Goal: Task Accomplishment & Management: Use online tool/utility

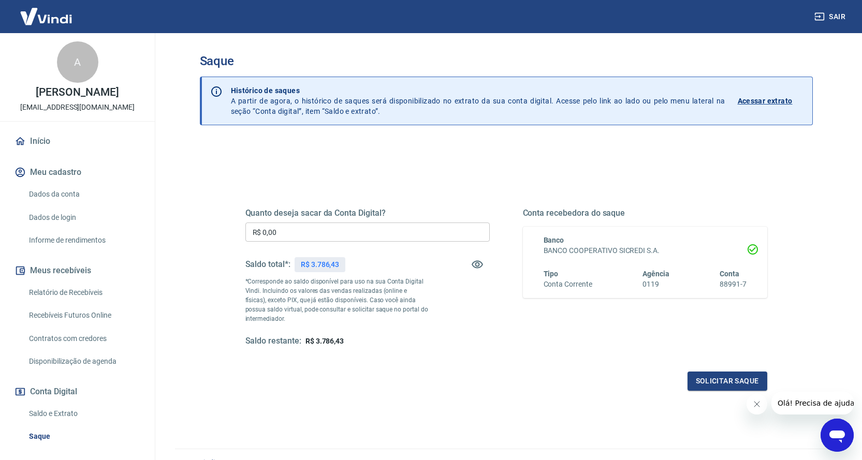
click at [297, 233] on input "R$ 0,00" at bounding box center [367, 232] width 244 height 19
type input "R$ 3.786,43"
click at [729, 382] on button "Solicitar saque" at bounding box center [728, 381] width 80 height 19
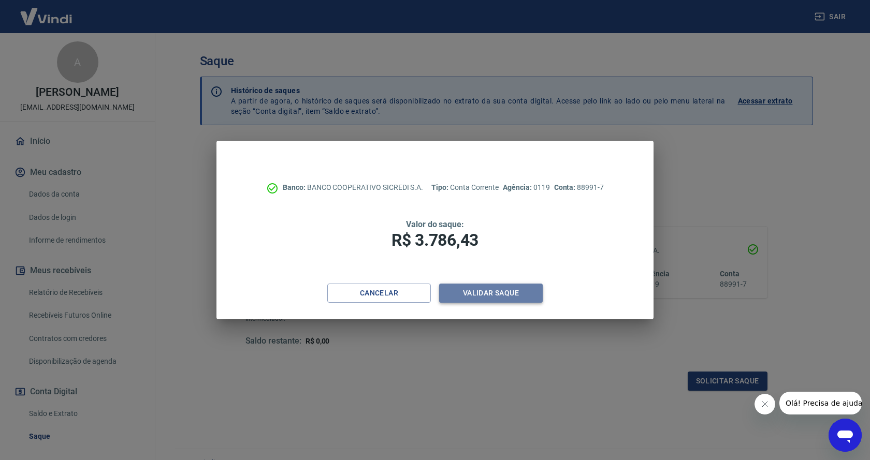
click at [475, 288] on button "Validar saque" at bounding box center [491, 293] width 104 height 19
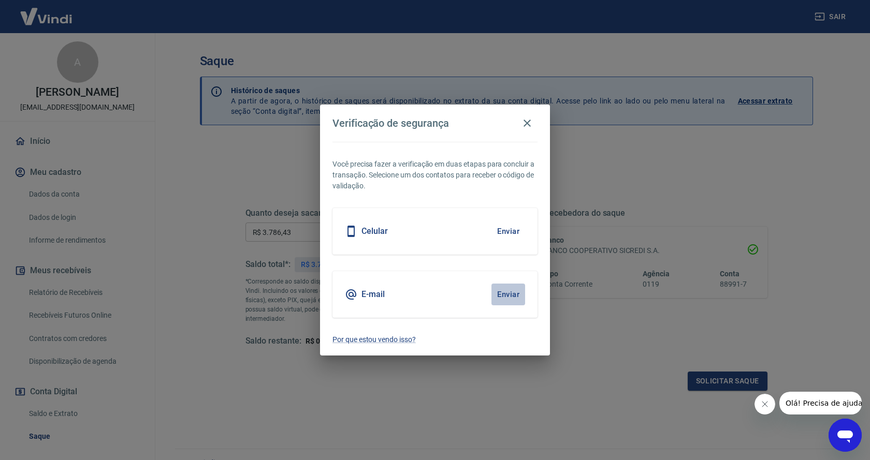
click at [511, 295] on button "Enviar" at bounding box center [509, 295] width 34 height 22
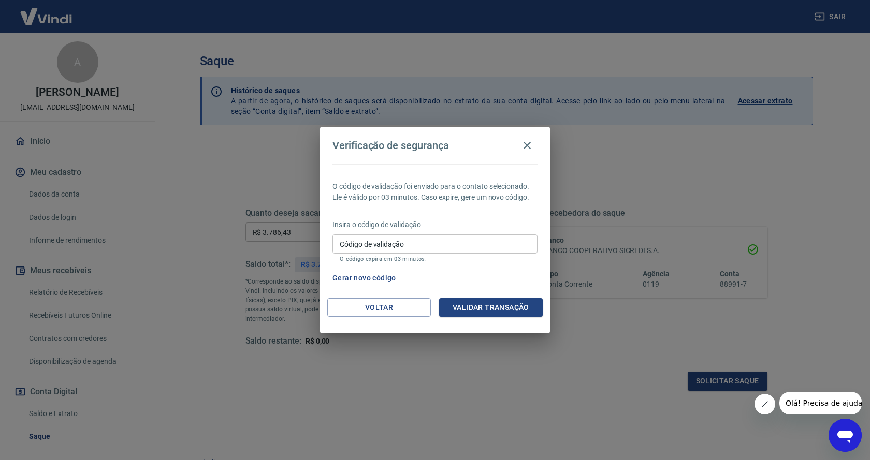
click at [388, 238] on div "Código de validação Código de validação O código expira em 03 minutos." at bounding box center [435, 249] width 205 height 28
paste input "688006"
type input "688006"
click at [499, 302] on button "Validar transação" at bounding box center [491, 307] width 104 height 19
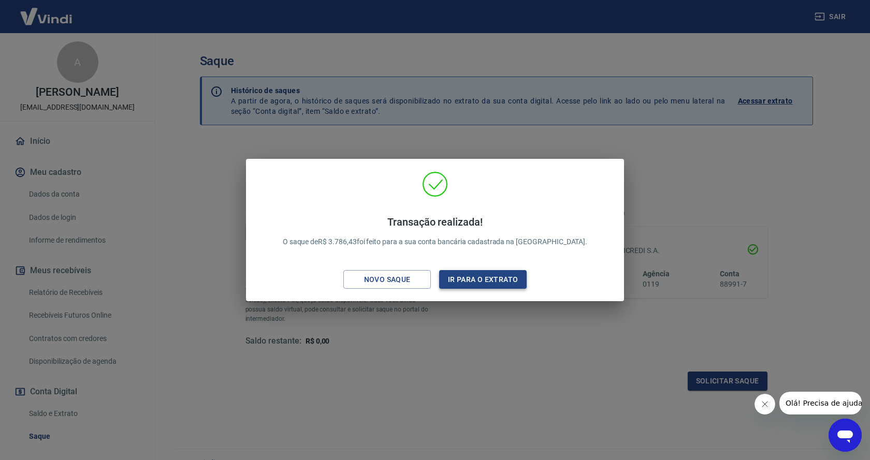
click at [469, 284] on button "Ir para o extrato" at bounding box center [483, 279] width 88 height 19
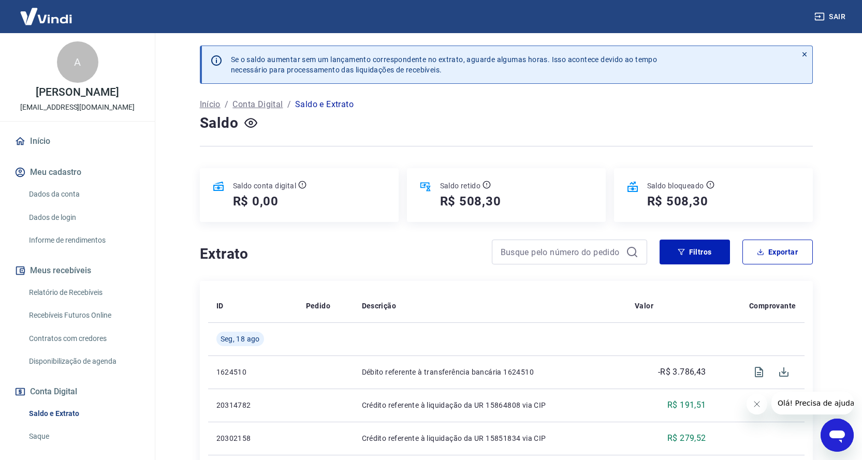
click at [836, 15] on button "Sair" at bounding box center [831, 16] width 37 height 19
